Goal: Find contact information: Find contact information

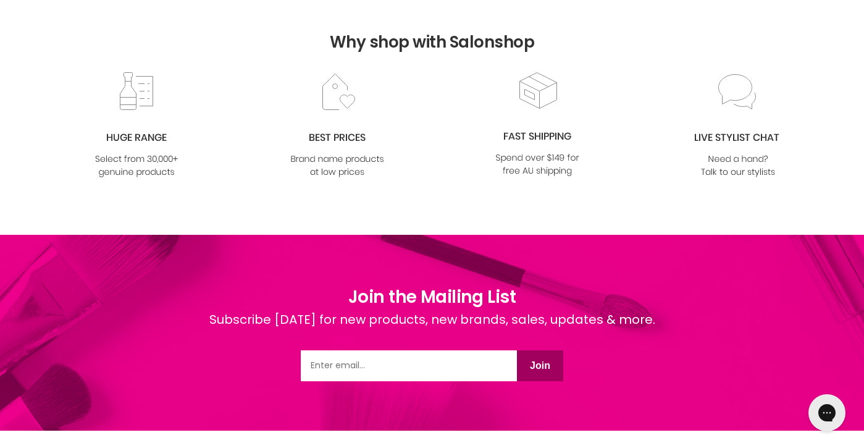
scroll to position [1683, 0]
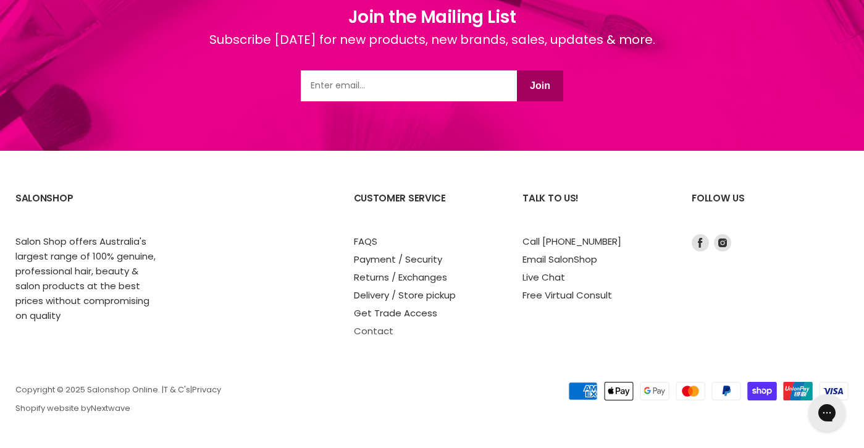
click at [378, 332] on link "Contact" at bounding box center [374, 330] width 40 height 13
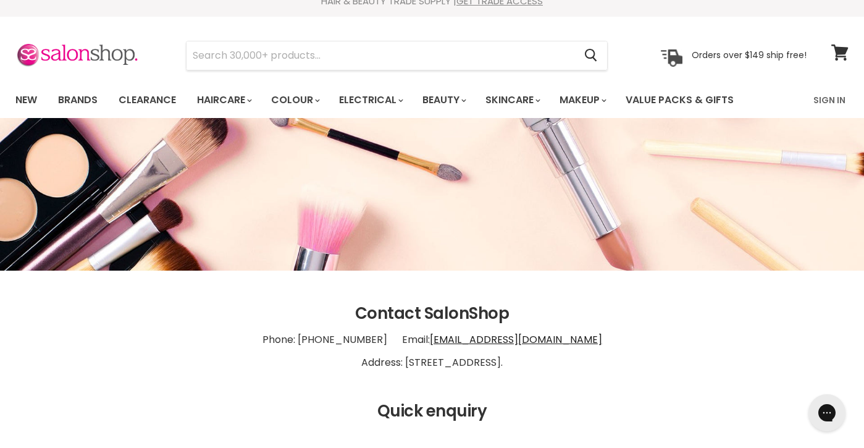
click at [495, 341] on link "[EMAIL_ADDRESS][DOMAIN_NAME]" at bounding box center [516, 339] width 172 height 14
